Goal: Task Accomplishment & Management: Manage account settings

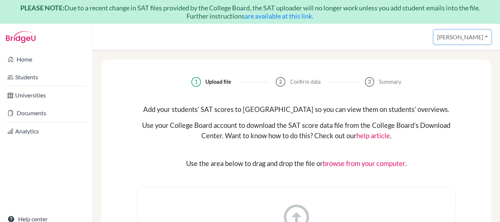
click at [487, 36] on button "[PERSON_NAME]" at bounding box center [462, 37] width 57 height 14
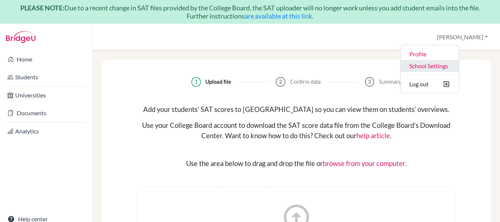
click at [454, 66] on link "School Settings" at bounding box center [429, 66] width 58 height 12
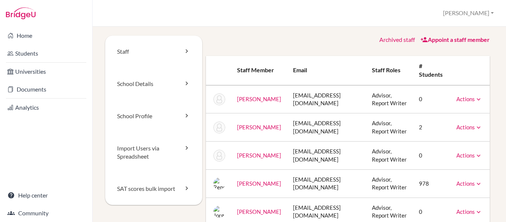
click at [252, 28] on div "Staff School Details School Profile Import Users via Spreadsheet SAT scores bul…" at bounding box center [299, 124] width 413 height 195
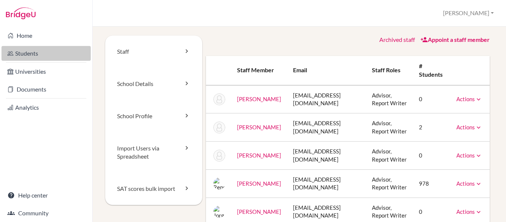
click at [39, 51] on link "Students" at bounding box center [45, 53] width 89 height 15
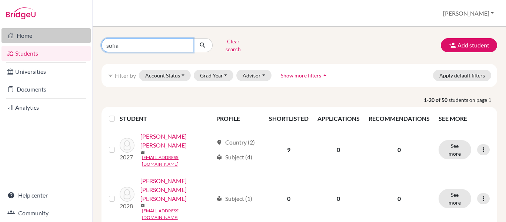
drag, startPoint x: 124, startPoint y: 44, endPoint x: 54, endPoint y: 42, distance: 70.3
click at [54, 42] on div "Home Students Universities Documents Analytics Help center Community Students o…" at bounding box center [253, 111] width 506 height 222
type input "victor"
click button "submit" at bounding box center [203, 45] width 20 height 14
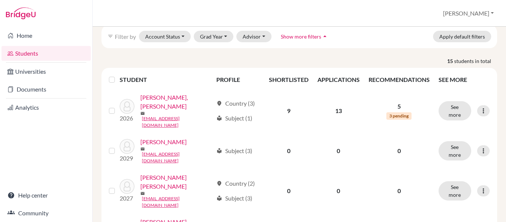
scroll to position [60, 0]
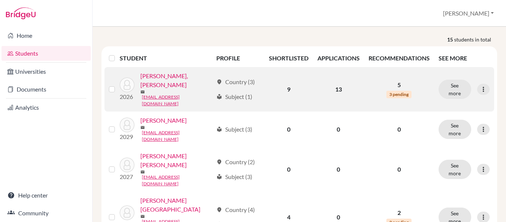
click at [188, 71] on link "Castillo Romero, Victor Alonso" at bounding box center [176, 80] width 73 height 18
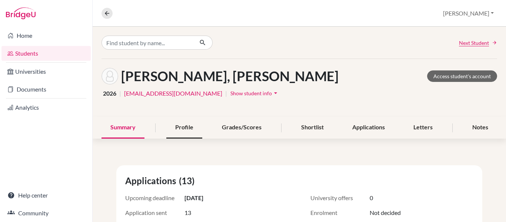
click at [185, 124] on div "Profile" at bounding box center [184, 128] width 36 height 22
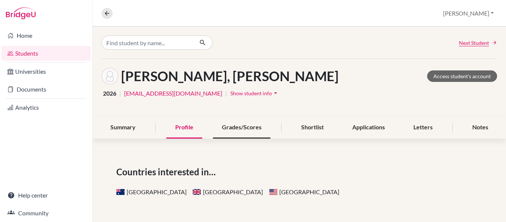
click at [245, 128] on div "Grades/Scores" at bounding box center [241, 128] width 57 height 22
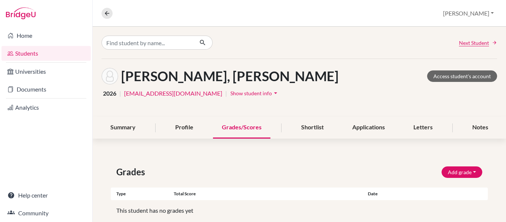
click at [47, 51] on link "Students" at bounding box center [45, 53] width 89 height 15
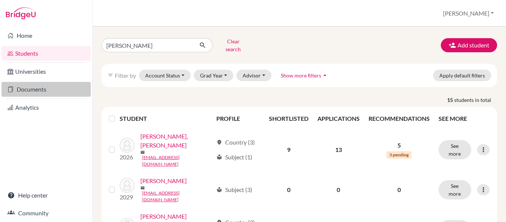
click at [38, 92] on link "Documents" at bounding box center [45, 89] width 89 height 15
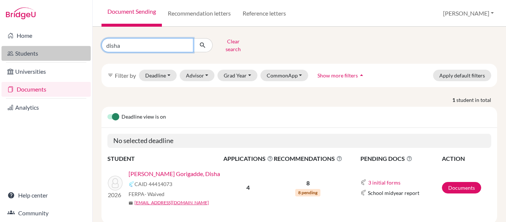
drag, startPoint x: 128, startPoint y: 44, endPoint x: 75, endPoint y: 51, distance: 52.8
click at [75, 51] on div "Home Students Universities Documents Analytics Help center Community Document S…" at bounding box center [253, 111] width 506 height 222
type input "victor"
click button "submit" at bounding box center [203, 45] width 20 height 14
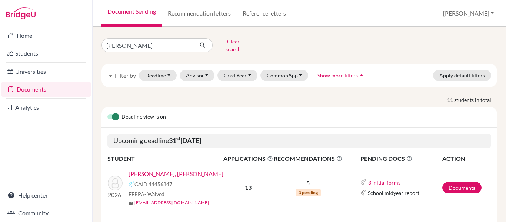
scroll to position [28, 0]
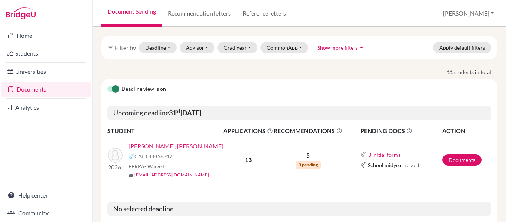
click at [192, 141] on link "[PERSON_NAME], [PERSON_NAME]" at bounding box center [175, 145] width 95 height 9
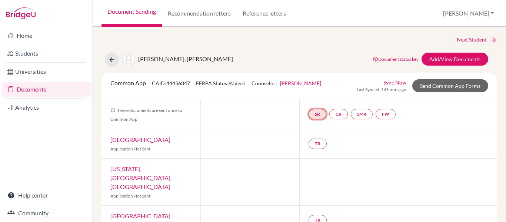
click at [316, 115] on link "SR" at bounding box center [317, 114] width 18 height 10
click at [322, 79] on h3 "School report" at bounding box center [316, 77] width 43 height 13
click at [320, 116] on link "SR School report School report Incomplete" at bounding box center [317, 114] width 18 height 10
click at [313, 117] on link "SR" at bounding box center [317, 114] width 18 height 10
click at [327, 37] on div "Next Student" at bounding box center [298, 40] width 395 height 8
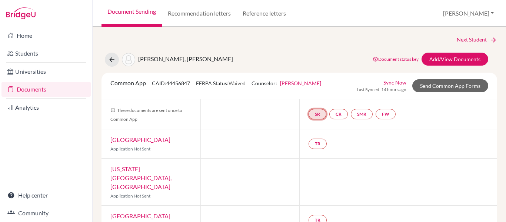
click at [319, 114] on link "SR" at bounding box center [317, 114] width 18 height 10
click at [339, 15] on div "Document Sending Recommendation letters Reference letters Rene Profile School S…" at bounding box center [299, 13] width 413 height 27
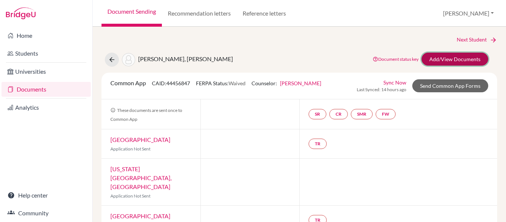
click at [449, 58] on link "Add/View Documents" at bounding box center [454, 59] width 67 height 13
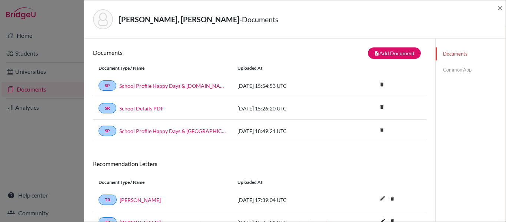
click at [454, 67] on link "Common App" at bounding box center [470, 69] width 70 height 13
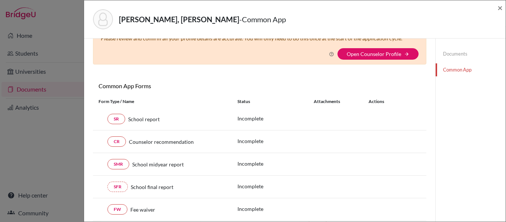
scroll to position [32, 0]
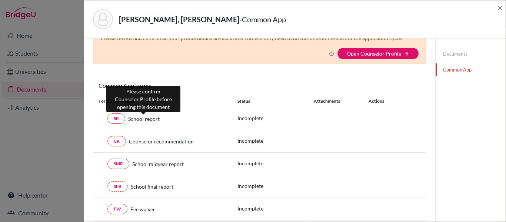
click at [145, 118] on span "School report" at bounding box center [143, 119] width 31 height 8
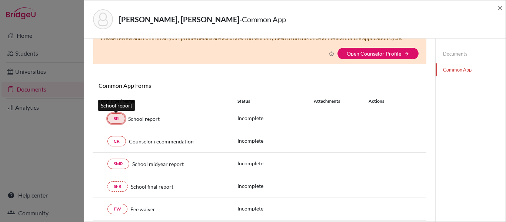
click at [120, 118] on link "SR" at bounding box center [116, 118] width 18 height 10
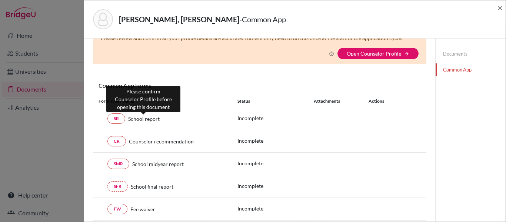
click at [153, 119] on span "School report" at bounding box center [143, 119] width 31 height 8
click at [150, 118] on span "School report" at bounding box center [143, 119] width 31 height 8
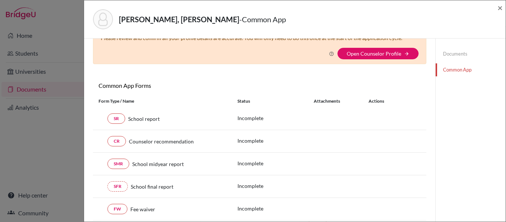
scroll to position [0, 0]
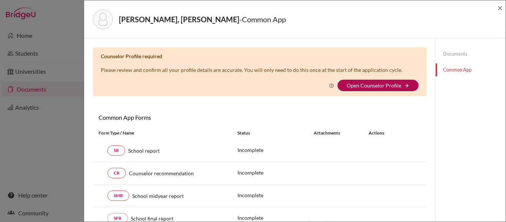
click at [387, 85] on link "Open Counselor Profile" at bounding box center [373, 85] width 54 height 6
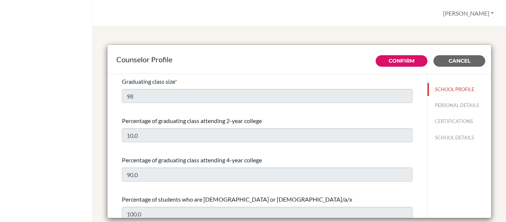
select select "0"
select select "352487"
click at [396, 58] on link "Confirm" at bounding box center [401, 60] width 26 height 7
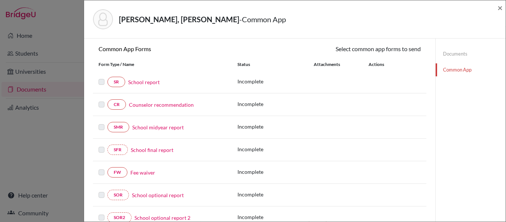
scroll to position [87, 0]
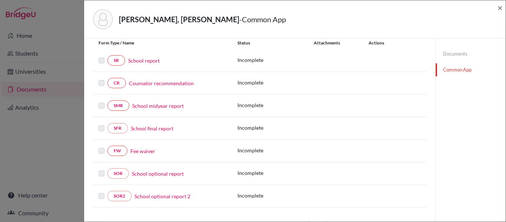
click at [150, 61] on link "School report" at bounding box center [143, 61] width 31 height 8
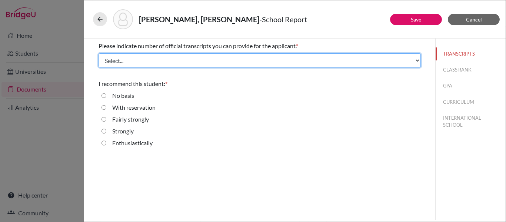
click at [413, 60] on select "Select... 1 2 3 4" at bounding box center [259, 60] width 322 height 14
select select "3"
click at [98, 53] on select "Select... 1 2 3 4" at bounding box center [259, 60] width 322 height 14
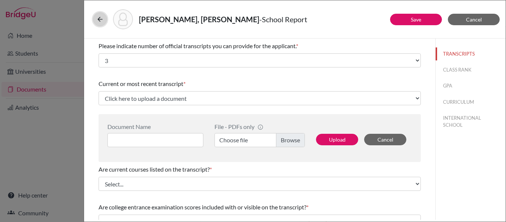
click at [102, 20] on icon at bounding box center [99, 19] width 7 height 7
